Goal: Entertainment & Leisure: Consume media (video, audio)

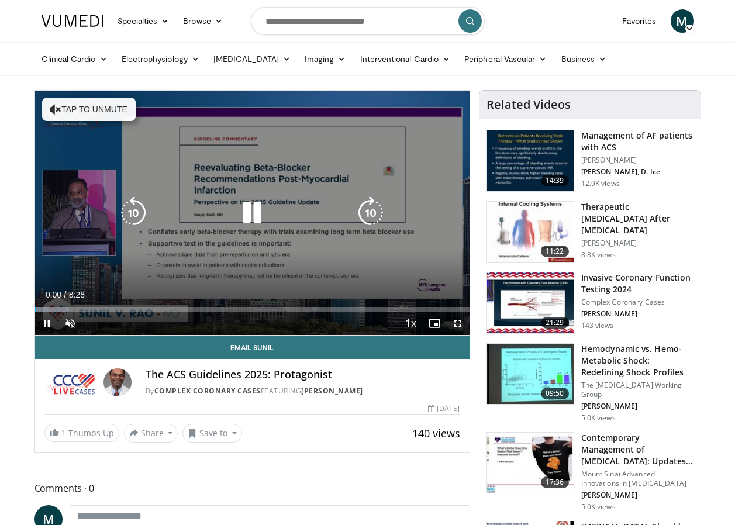
click at [99, 111] on button "Tap to unmute" at bounding box center [89, 109] width 94 height 23
drag, startPoint x: 455, startPoint y: 324, endPoint x: 457, endPoint y: 368, distance: 43.3
click at [455, 324] on span "Video Player" at bounding box center [457, 323] width 23 height 23
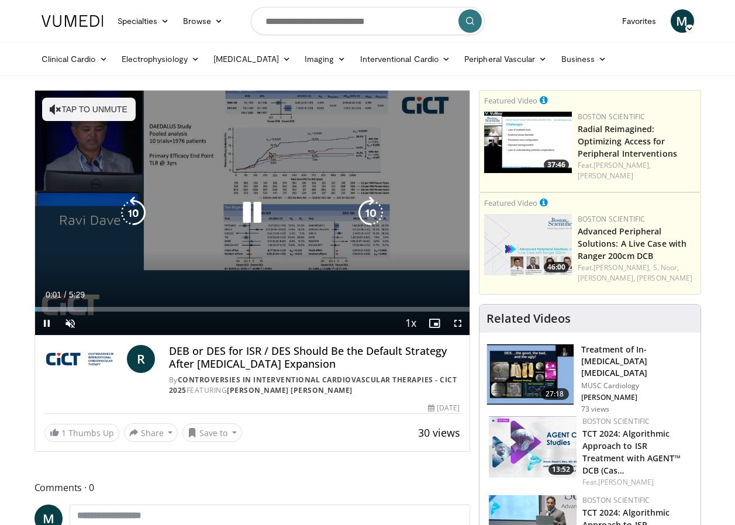
click at [112, 112] on button "Tap to unmute" at bounding box center [89, 109] width 94 height 23
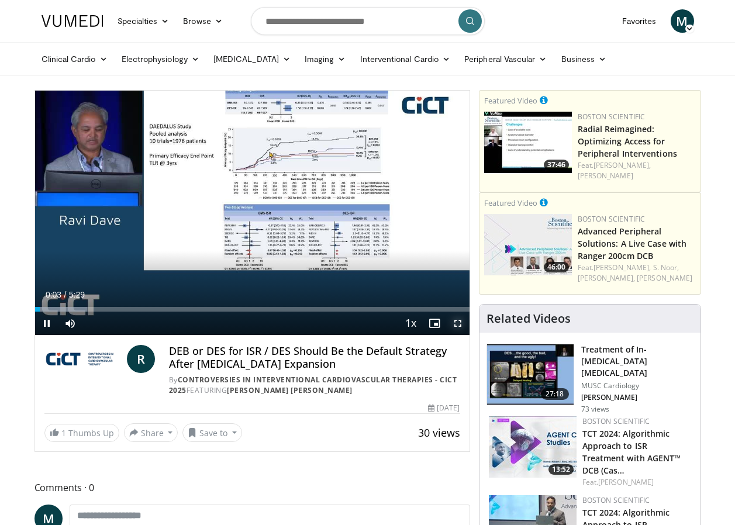
click at [458, 326] on span "Video Player" at bounding box center [457, 323] width 23 height 23
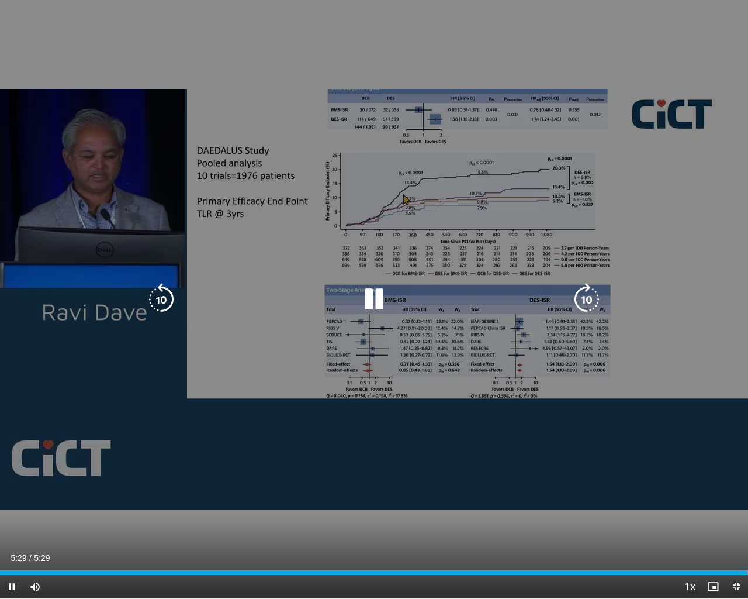
click at [377, 303] on icon "Video Player" at bounding box center [374, 299] width 33 height 33
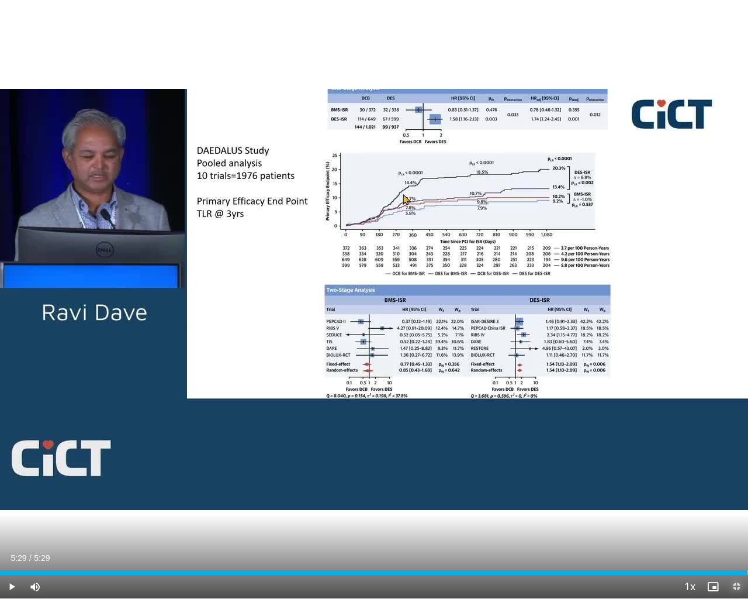
click at [734, 524] on span "Video Player" at bounding box center [736, 586] width 23 height 23
